Goal: Task Accomplishment & Management: Manage account settings

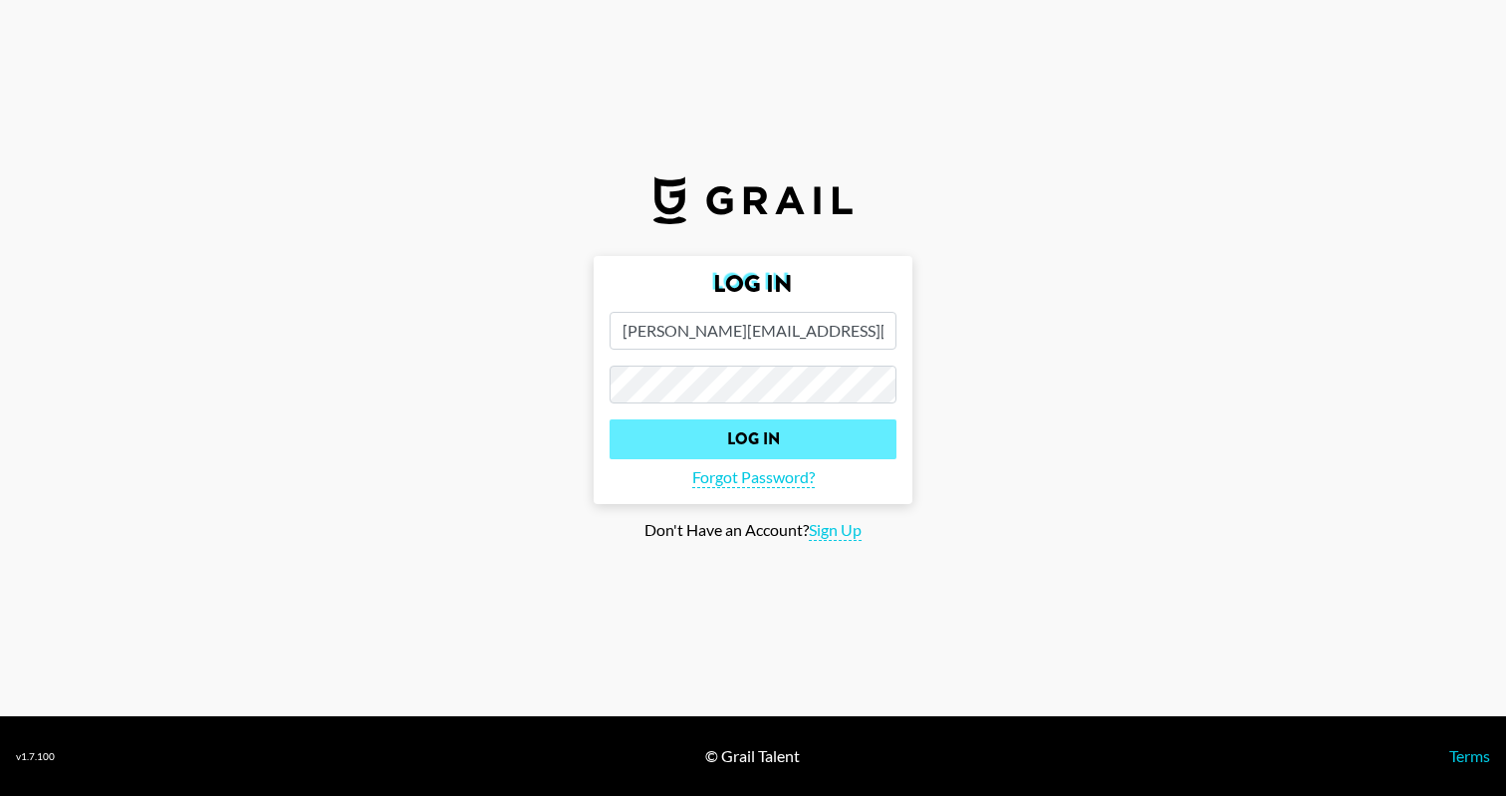
type input "[PERSON_NAME][EMAIL_ADDRESS][DOMAIN_NAME]"
click at [836, 440] on input "Log In" at bounding box center [752, 439] width 287 height 40
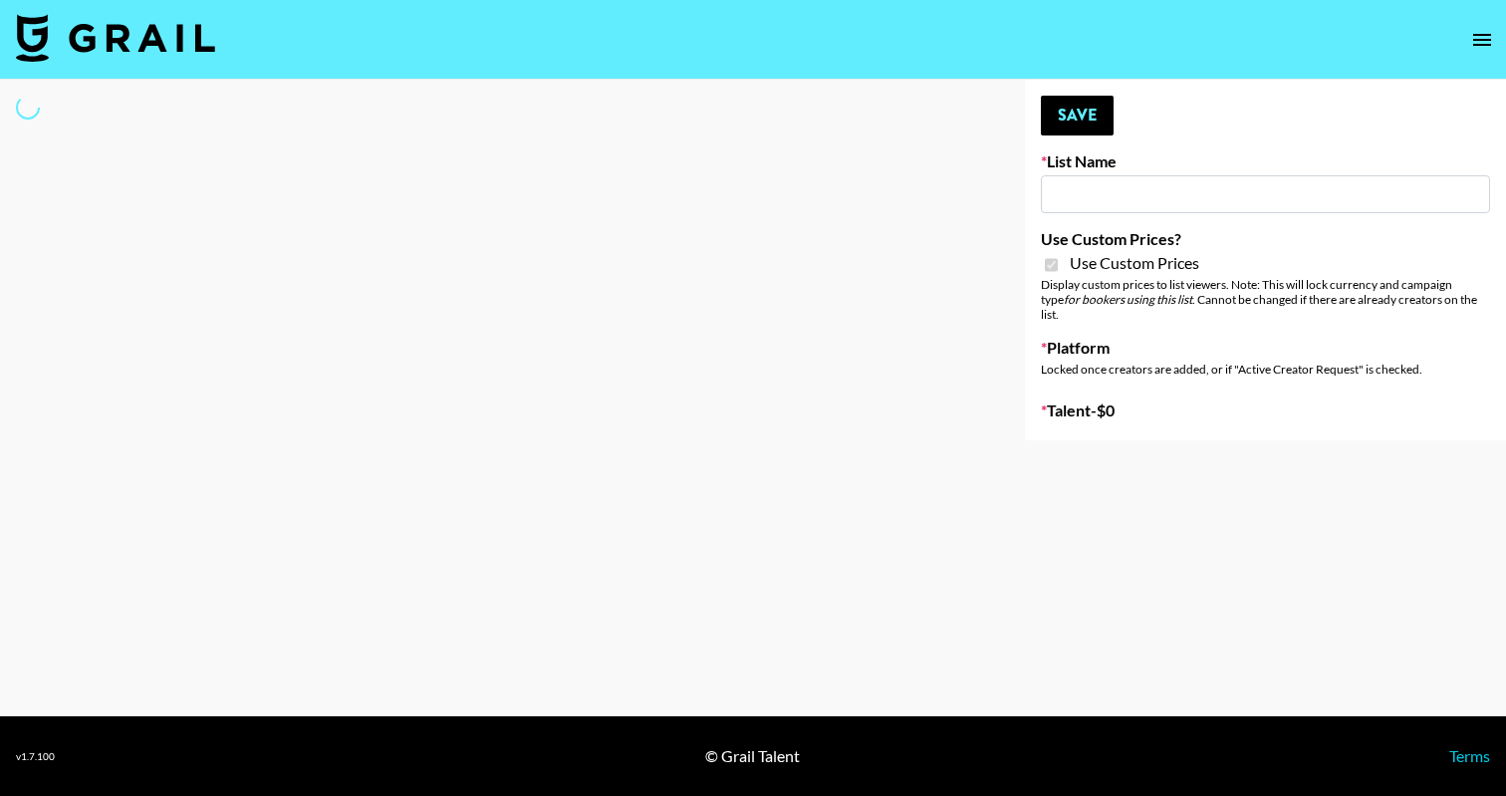
type input "Dime Beauty"
checkbox input "true"
select select "Brand"
